Goal: Task Accomplishment & Management: Manage account settings

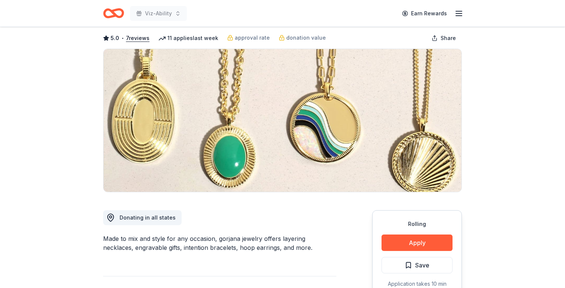
scroll to position [34, 0]
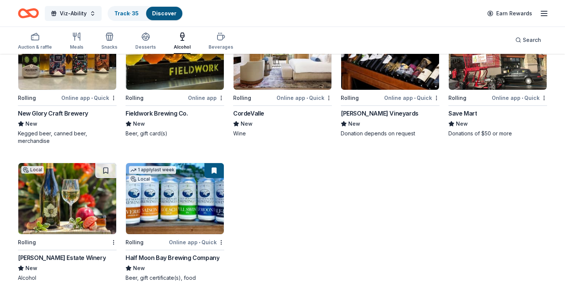
scroll to position [559, 0]
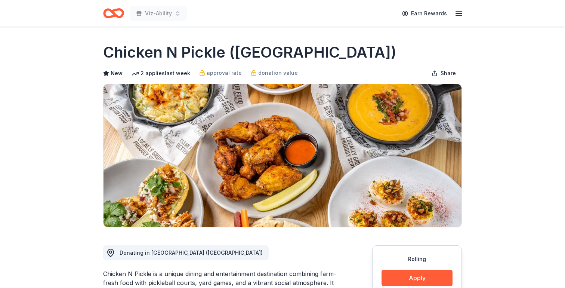
click at [102, 13] on div "Viz-Ability Earn Rewards" at bounding box center [282, 13] width 382 height 27
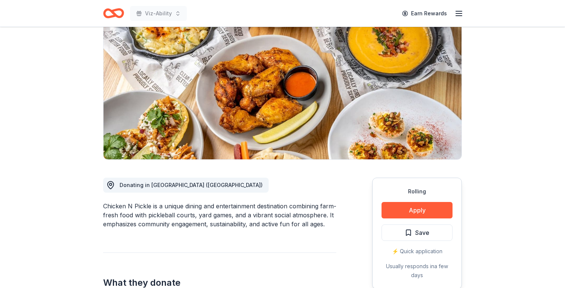
scroll to position [66, 0]
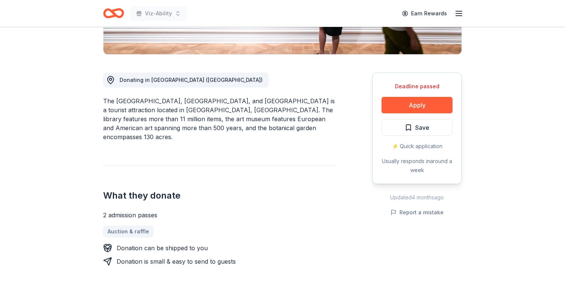
scroll to position [173, 0]
click at [429, 126] on button "Save" at bounding box center [416, 127] width 71 height 16
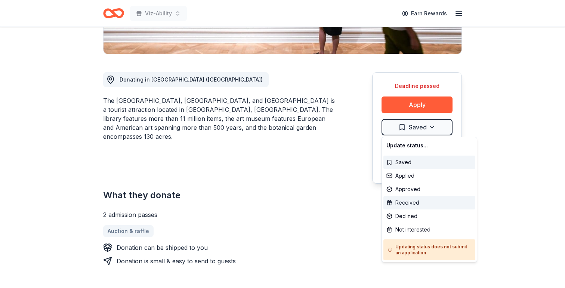
click at [410, 199] on div "Received" at bounding box center [429, 202] width 92 height 13
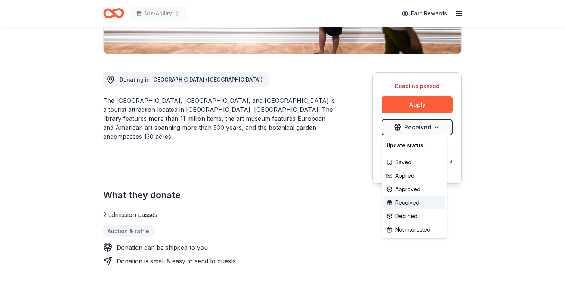
scroll to position [0, 0]
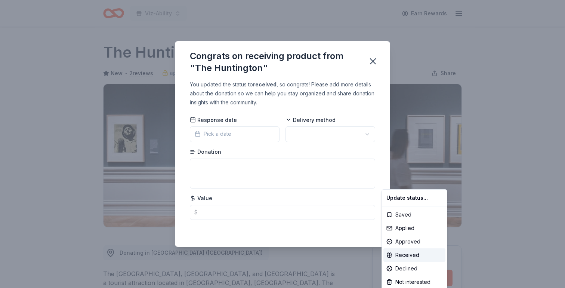
click at [299, 127] on html "Viz-Ability Earn Rewards Deadline passed Share The Huntington New • 2 reviews a…" at bounding box center [282, 144] width 565 height 288
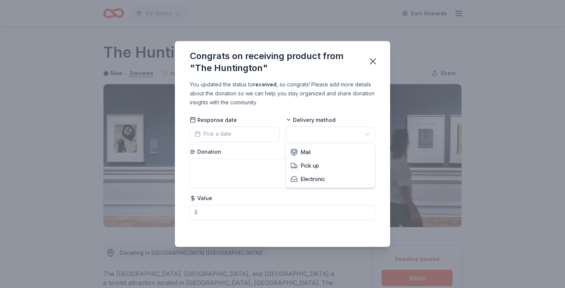
click at [301, 133] on html "Viz-Ability Earn Rewards Deadline passed Share The Huntington New • 2 reviews a…" at bounding box center [282, 144] width 565 height 288
click at [300, 133] on html "Viz-Ability Earn Rewards Deadline passed Share The Huntington New • 2 reviews a…" at bounding box center [282, 144] width 565 height 288
click at [230, 137] on span "Pick a date" at bounding box center [213, 133] width 37 height 9
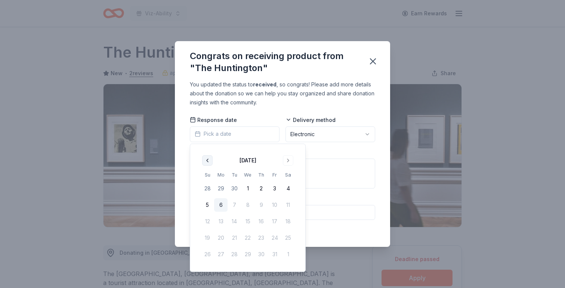
click at [205, 161] on button "Go to previous month" at bounding box center [207, 160] width 10 height 10
click at [221, 237] on button "22" at bounding box center [220, 237] width 13 height 13
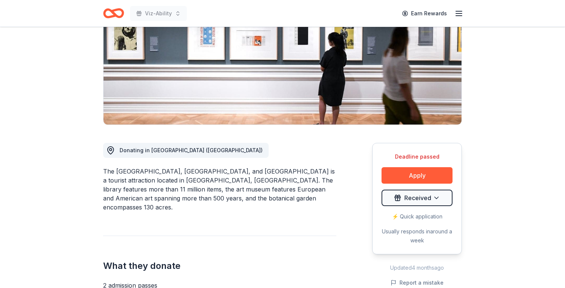
scroll to position [156, 0]
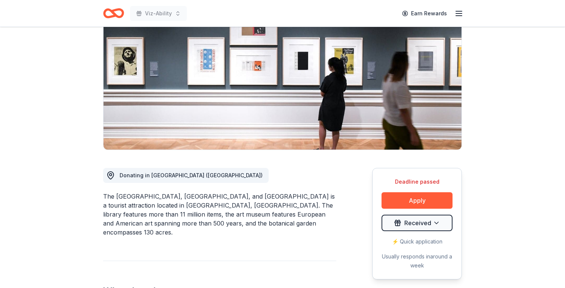
scroll to position [0, 0]
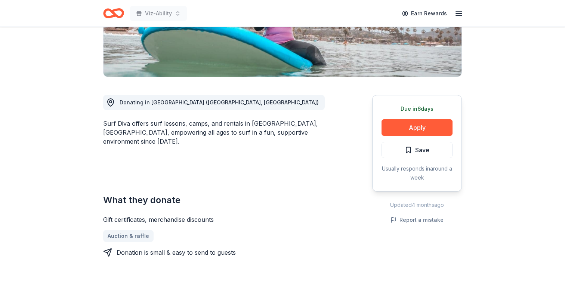
scroll to position [156, 0]
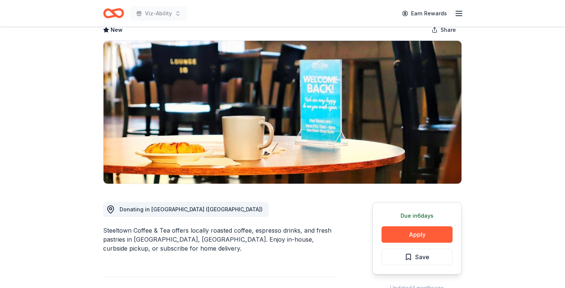
scroll to position [43, 0]
